Goal: Book appointment/travel/reservation

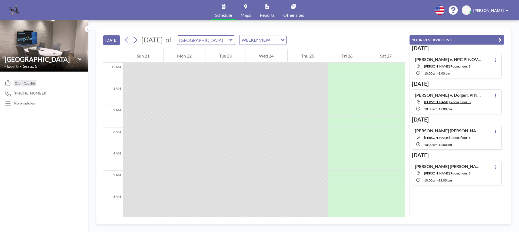
scroll to position [314, 0]
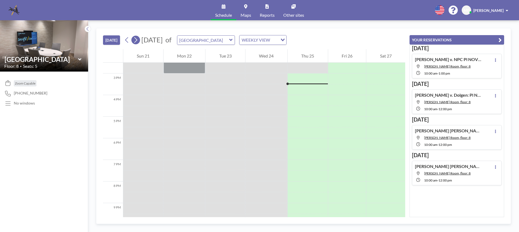
click at [139, 39] on button at bounding box center [135, 40] width 9 height 9
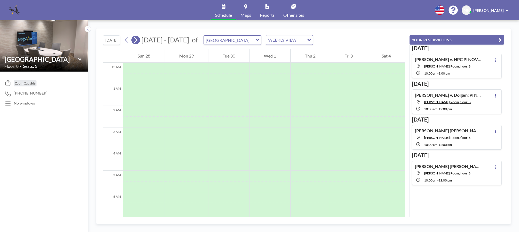
scroll to position [162, 0]
click at [139, 39] on button at bounding box center [135, 40] width 9 height 9
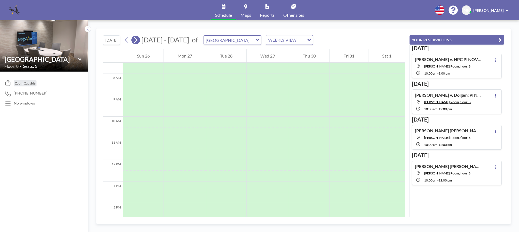
click at [139, 39] on button at bounding box center [135, 40] width 9 height 9
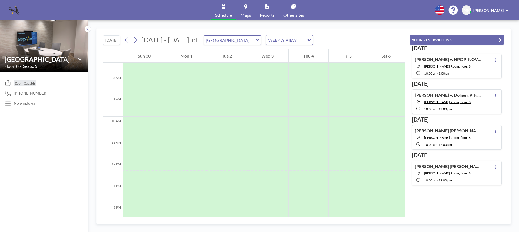
click at [256, 41] on icon at bounding box center [258, 39] width 4 height 5
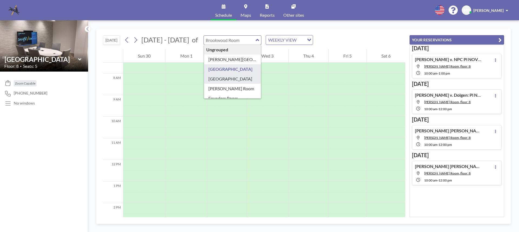
scroll to position [27, 0]
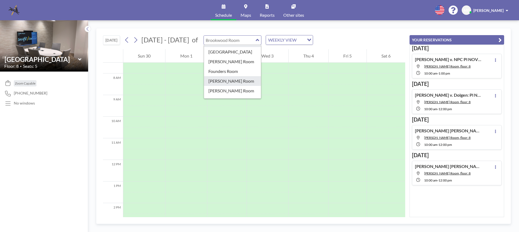
type input "[PERSON_NAME] Room"
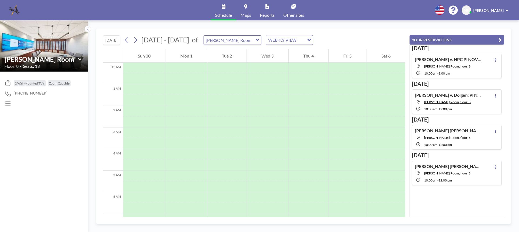
scroll to position [162, 0]
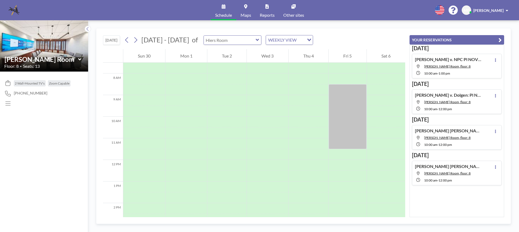
click at [253, 42] on div at bounding box center [233, 39] width 58 height 9
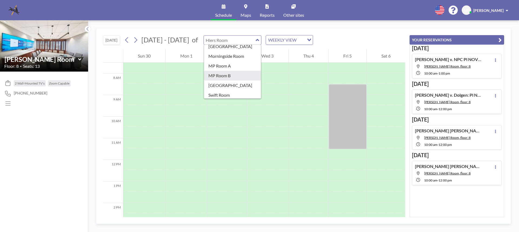
scroll to position [54, 0]
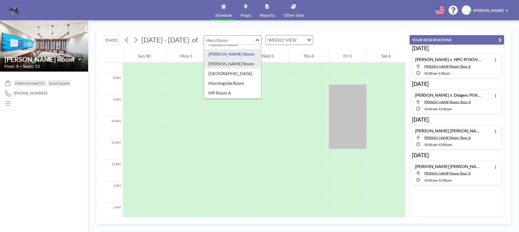
type input "[PERSON_NAME] Room"
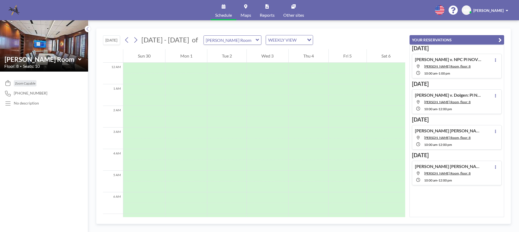
scroll to position [162, 0]
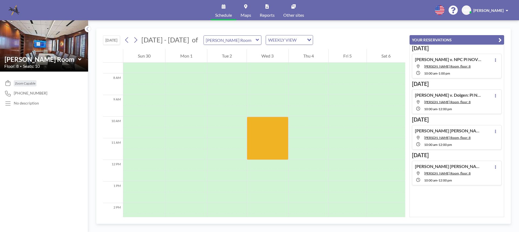
click at [256, 41] on icon at bounding box center [257, 40] width 3 height 2
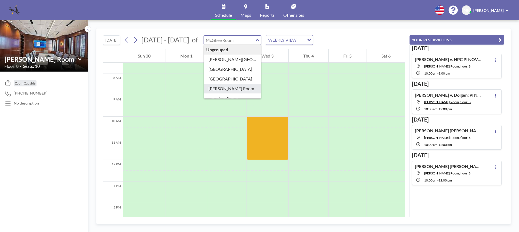
type input "[PERSON_NAME] Room"
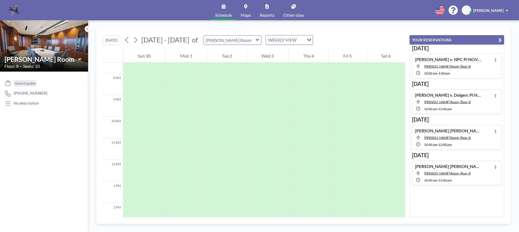
click at [256, 41] on icon at bounding box center [258, 39] width 4 height 5
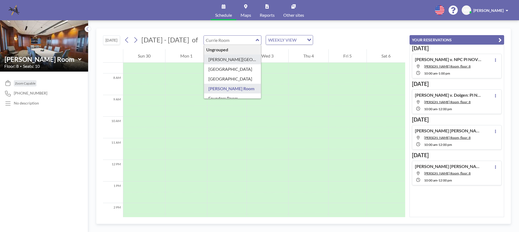
type input "[PERSON_NAME][GEOGRAPHIC_DATA]"
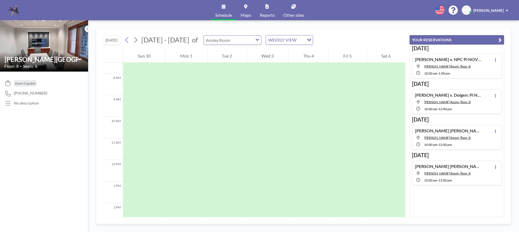
click at [254, 42] on div at bounding box center [233, 39] width 58 height 9
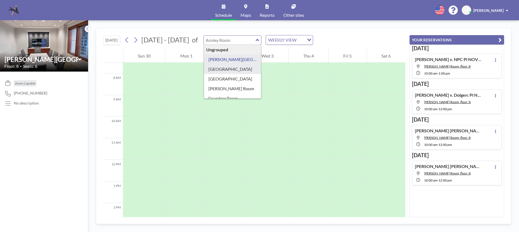
type input "[GEOGRAPHIC_DATA]"
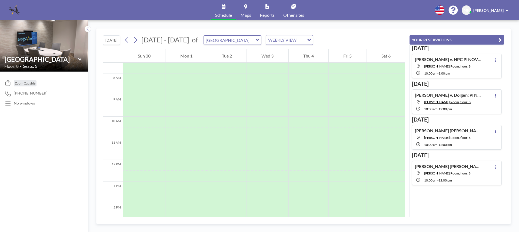
click at [256, 40] on icon at bounding box center [257, 40] width 3 height 2
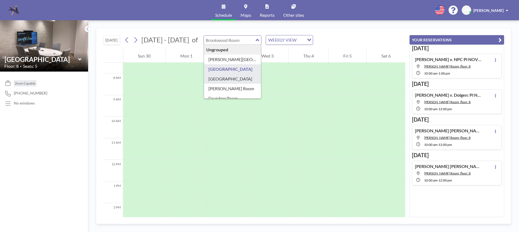
type input "[GEOGRAPHIC_DATA]"
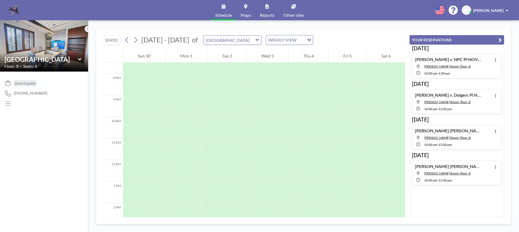
click at [256, 40] on icon at bounding box center [257, 40] width 3 height 2
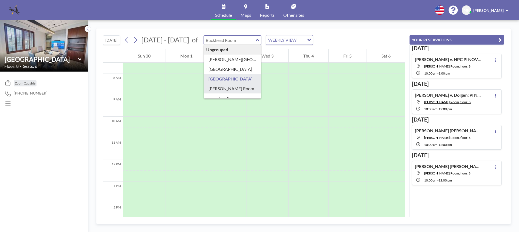
type input "[PERSON_NAME] Room"
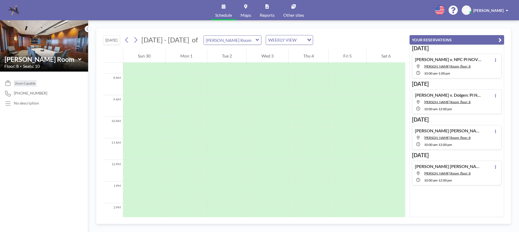
click at [257, 43] on div "[PERSON_NAME] Room" at bounding box center [233, 39] width 58 height 9
click at [257, 41] on icon at bounding box center [258, 39] width 4 height 5
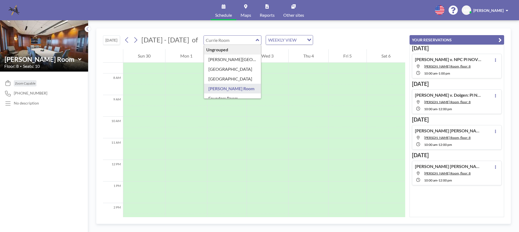
scroll to position [27, 0]
type input "Founders Room"
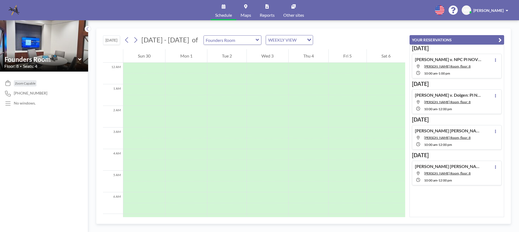
scroll to position [162, 0]
click at [256, 40] on icon at bounding box center [257, 40] width 3 height 2
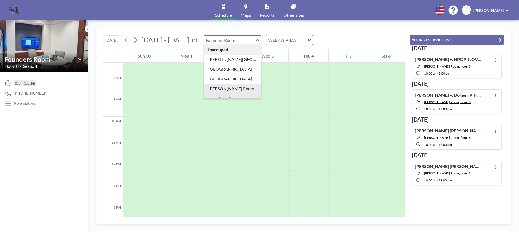
scroll to position [27, 0]
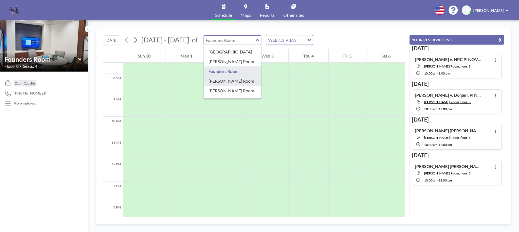
type input "[PERSON_NAME] Room"
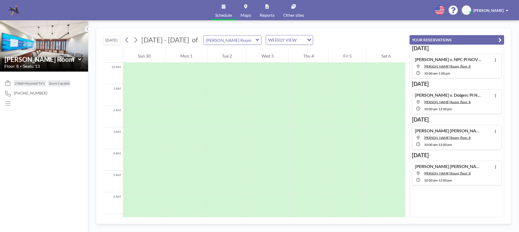
scroll to position [162, 0]
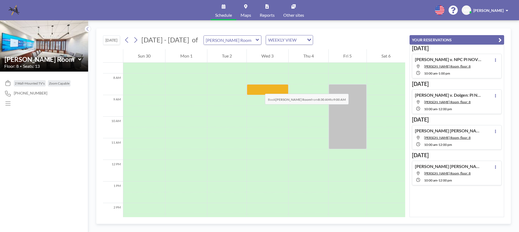
click at [259, 88] on div at bounding box center [267, 89] width 41 height 11
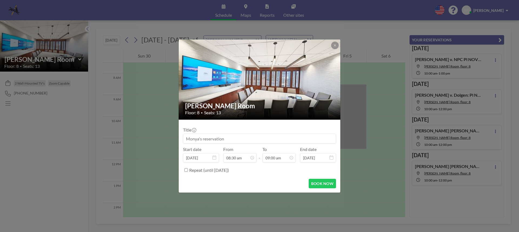
click at [231, 139] on input at bounding box center [259, 138] width 152 height 9
type input "w"
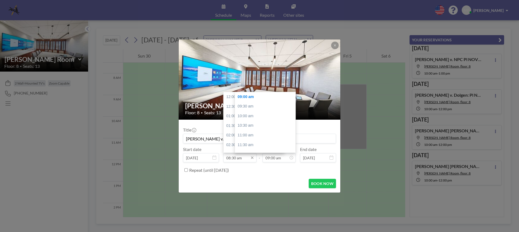
scroll to position [164, 0]
type input "[PERSON_NAME] v. [PERSON_NAME] Evident Hearing"
click at [367, 159] on div "[PERSON_NAME] Room Floor: 8 • Seats: 13 Title [PERSON_NAME] v. [PERSON_NAME] Ev…" at bounding box center [259, 116] width 519 height 232
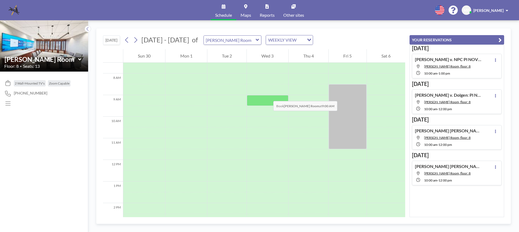
click at [268, 96] on div at bounding box center [267, 100] width 41 height 11
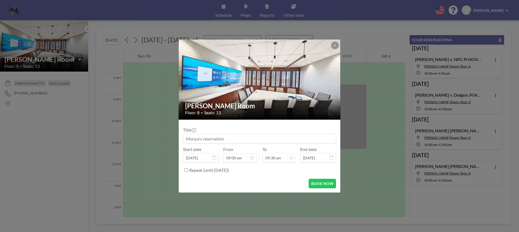
click at [268, 96] on img at bounding box center [260, 80] width 162 height 122
click at [228, 138] on input at bounding box center [259, 138] width 152 height 9
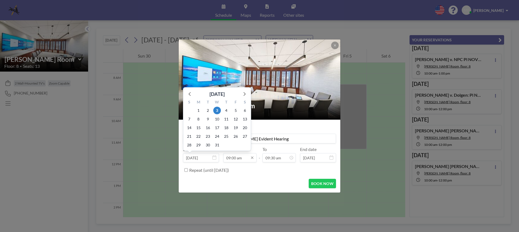
scroll to position [173, 0]
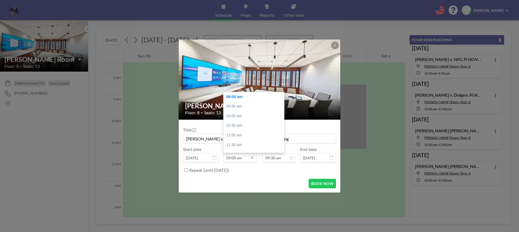
type input "[PERSON_NAME] v. [PERSON_NAME] Evident Hearing"
click at [246, 158] on input "09:00 am" at bounding box center [239, 157] width 33 height 9
click at [239, 115] on div "10:00 am" at bounding box center [255, 116] width 63 height 10
type input "10:00 am"
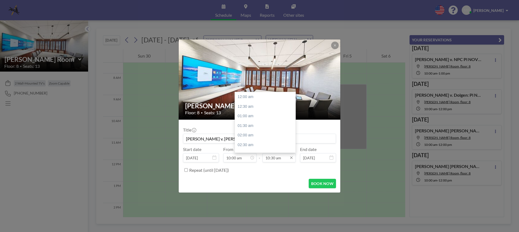
scroll to position [202, 0]
click at [277, 158] on input "10:30 am" at bounding box center [278, 157] width 33 height 9
click at [249, 140] on div "05:00 pm" at bounding box center [266, 141] width 63 height 10
type input "05:00 pm"
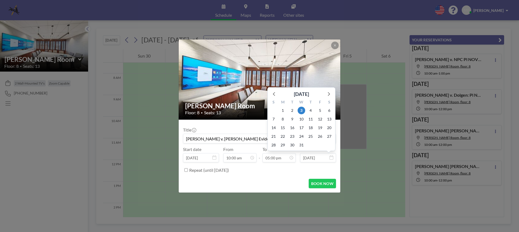
scroll to position [327, 0]
click at [311, 110] on span "4" at bounding box center [311, 111] width 8 height 8
type input "[DATE]"
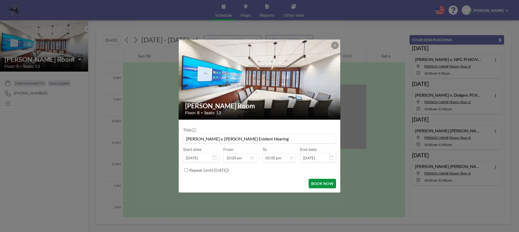
click at [327, 183] on button "BOOK NOW" at bounding box center [322, 183] width 27 height 9
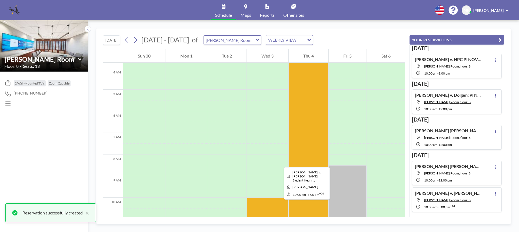
scroll to position [162, 0]
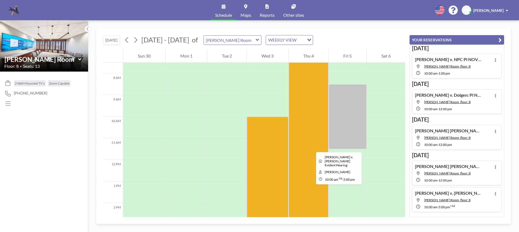
click at [312, 147] on div at bounding box center [309, 85] width 40 height 368
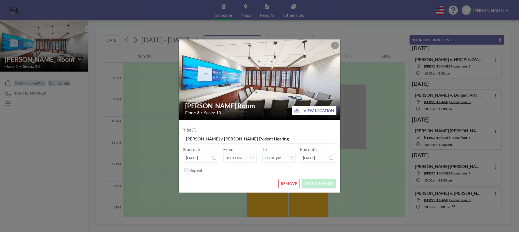
click at [353, 188] on div "[PERSON_NAME] Room Floor: 8 • Seats: 13 VIEW LOCATION Title [PERSON_NAME] v. [P…" at bounding box center [259, 116] width 519 height 232
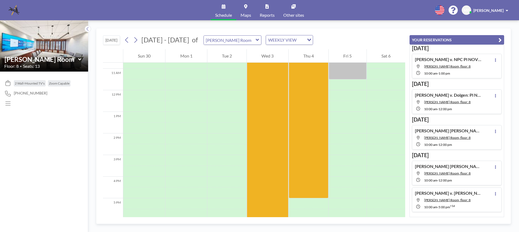
scroll to position [178, 0]
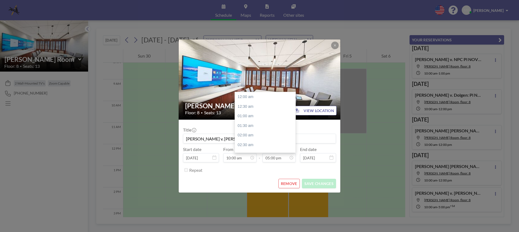
scroll to position [327, 0]
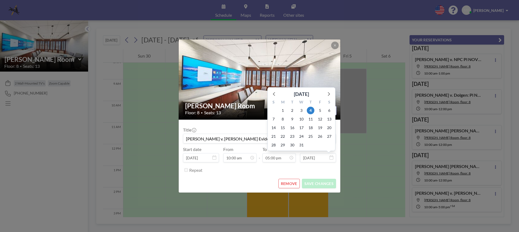
click at [311, 159] on input "[DATE]" at bounding box center [318, 157] width 36 height 9
click at [303, 111] on span "3" at bounding box center [302, 111] width 8 height 8
type input "[DATE]"
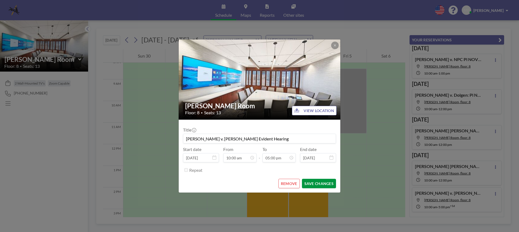
click at [310, 182] on button "SAVE CHANGES" at bounding box center [319, 183] width 34 height 9
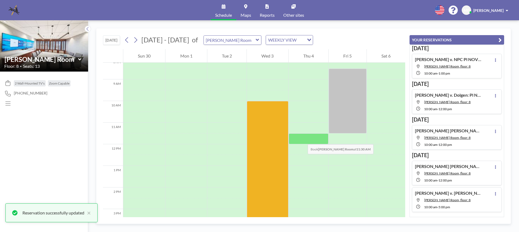
click at [302, 139] on div at bounding box center [309, 139] width 40 height 11
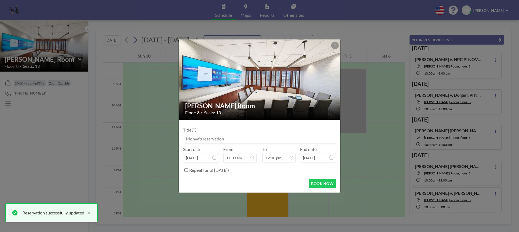
click at [231, 139] on input at bounding box center [259, 138] width 152 height 9
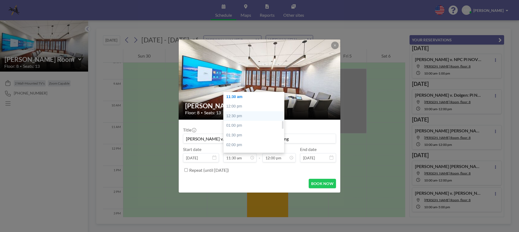
scroll to position [194, 0]
click at [239, 95] on div "10:00 am" at bounding box center [255, 95] width 63 height 10
type input "[PERSON_NAME] v. [PERSON_NAME] Evident Hearing"
type input "10:00 am"
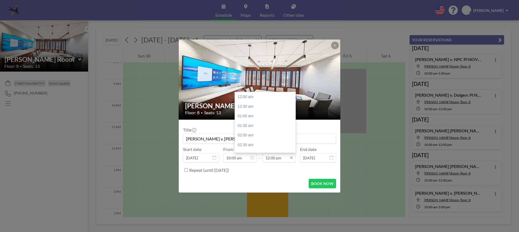
scroll to position [231, 0]
click at [274, 157] on input "12:00 pm" at bounding box center [278, 157] width 33 height 9
click at [247, 112] on div "05:00 pm" at bounding box center [266, 112] width 63 height 10
type input "05:00 pm"
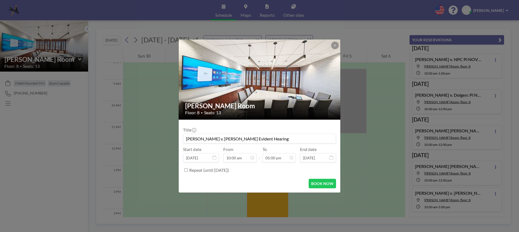
scroll to position [327, 0]
click at [322, 181] on button "BOOK NOW" at bounding box center [322, 183] width 27 height 9
